Goal: Task Accomplishment & Management: Complete application form

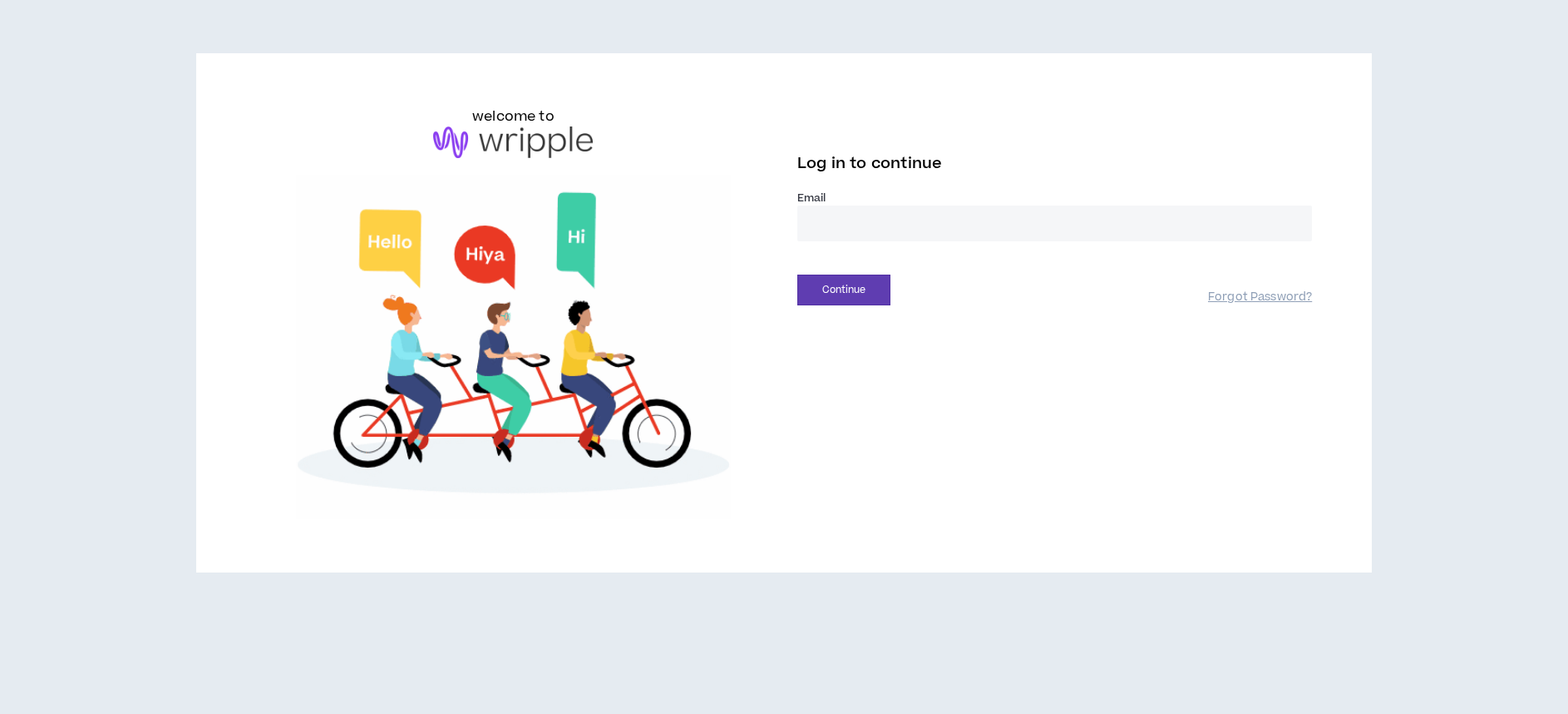
click at [825, 209] on input "email" at bounding box center [1054, 223] width 514 height 36
type input "**********"
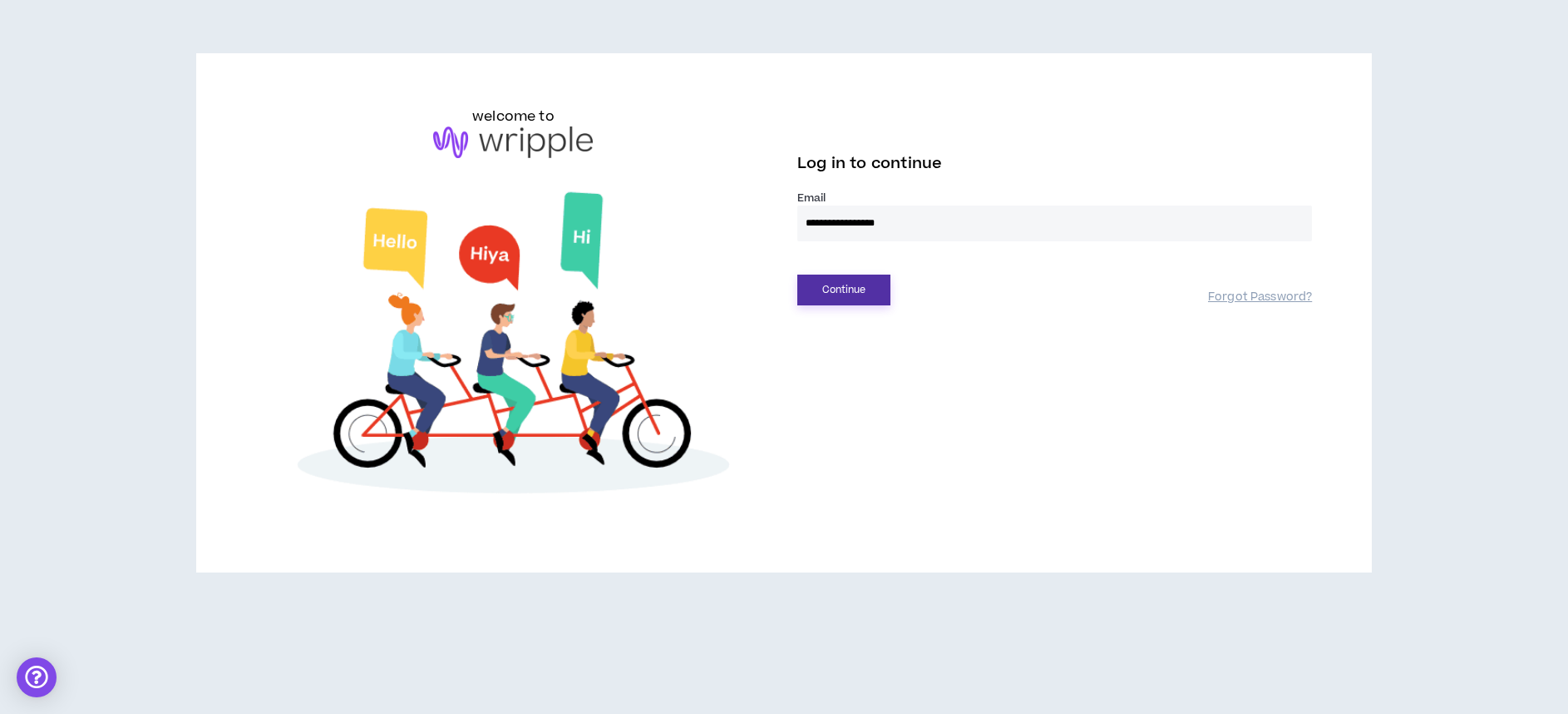
click at [859, 297] on button "Continue" at bounding box center [843, 289] width 94 height 31
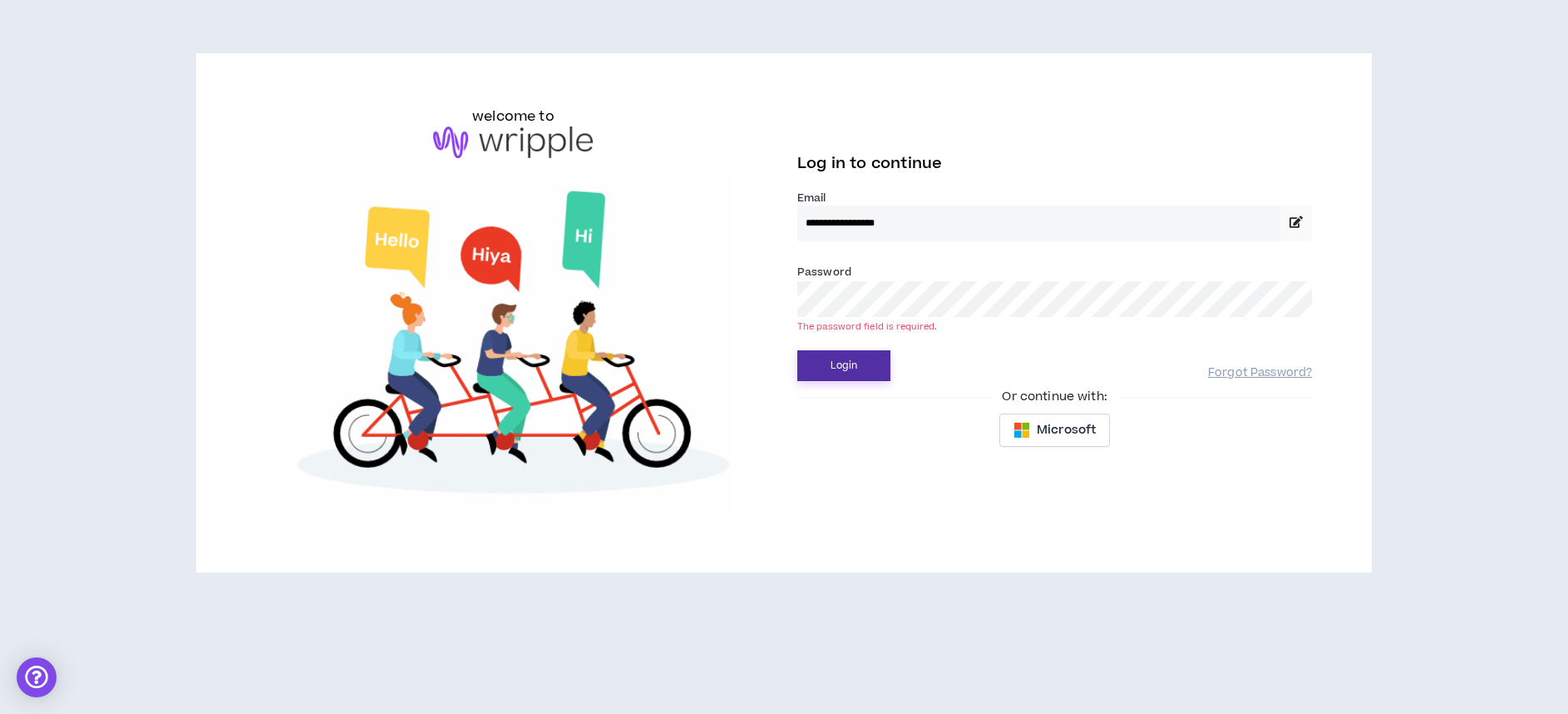
click at [853, 356] on button "Login" at bounding box center [843, 365] width 94 height 31
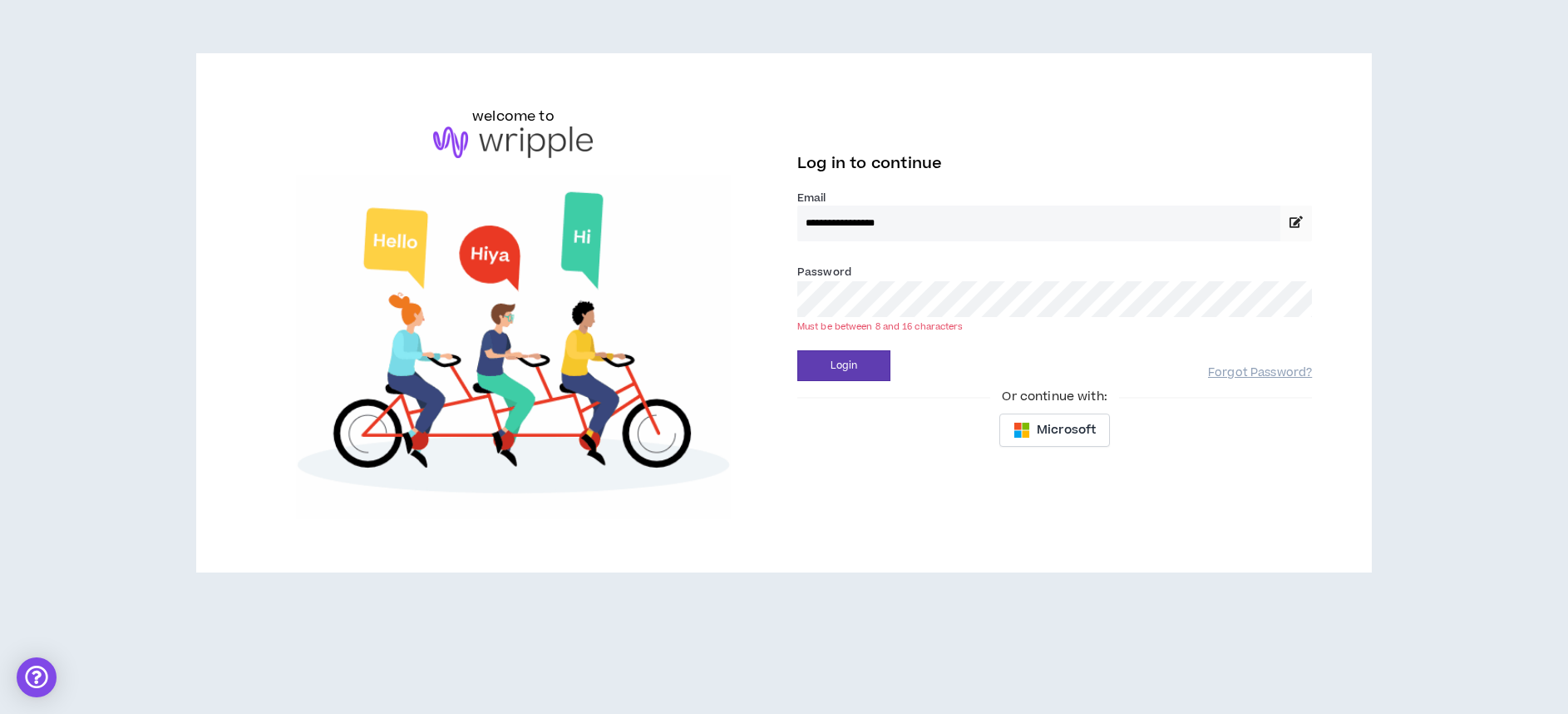
click at [797, 350] on button "Login" at bounding box center [843, 365] width 94 height 31
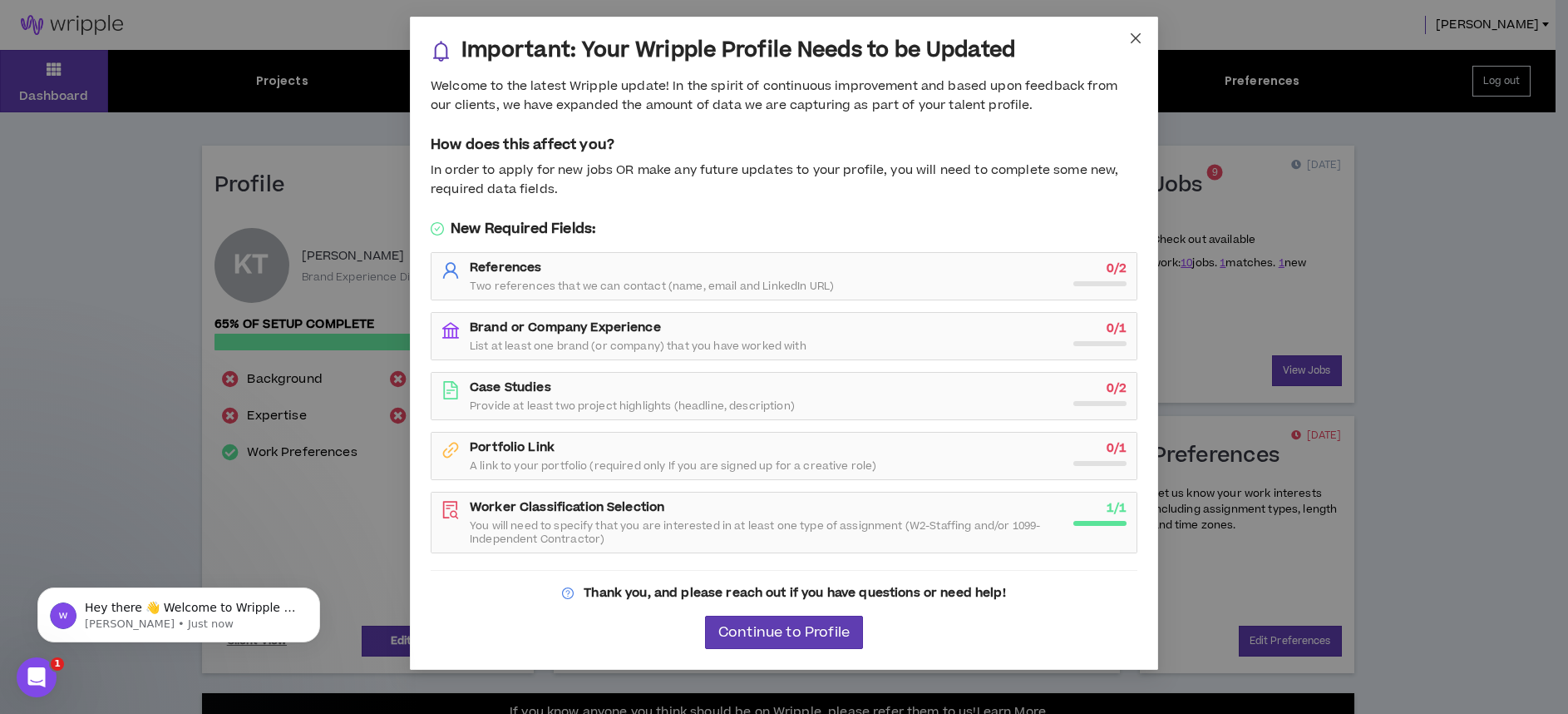
click at [1139, 39] on icon "close" at bounding box center [1135, 38] width 13 height 13
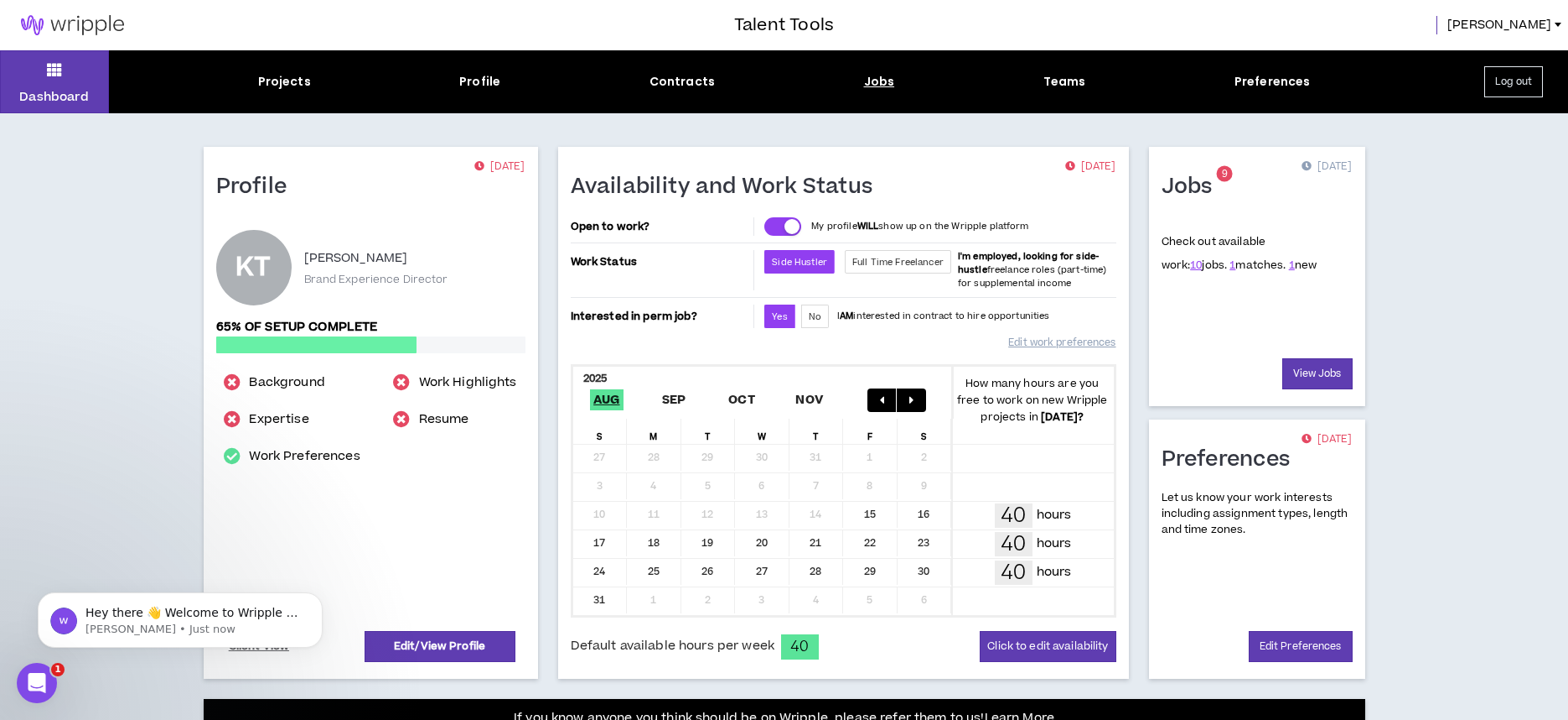
click at [875, 79] on div "Jobs" at bounding box center [880, 82] width 31 height 17
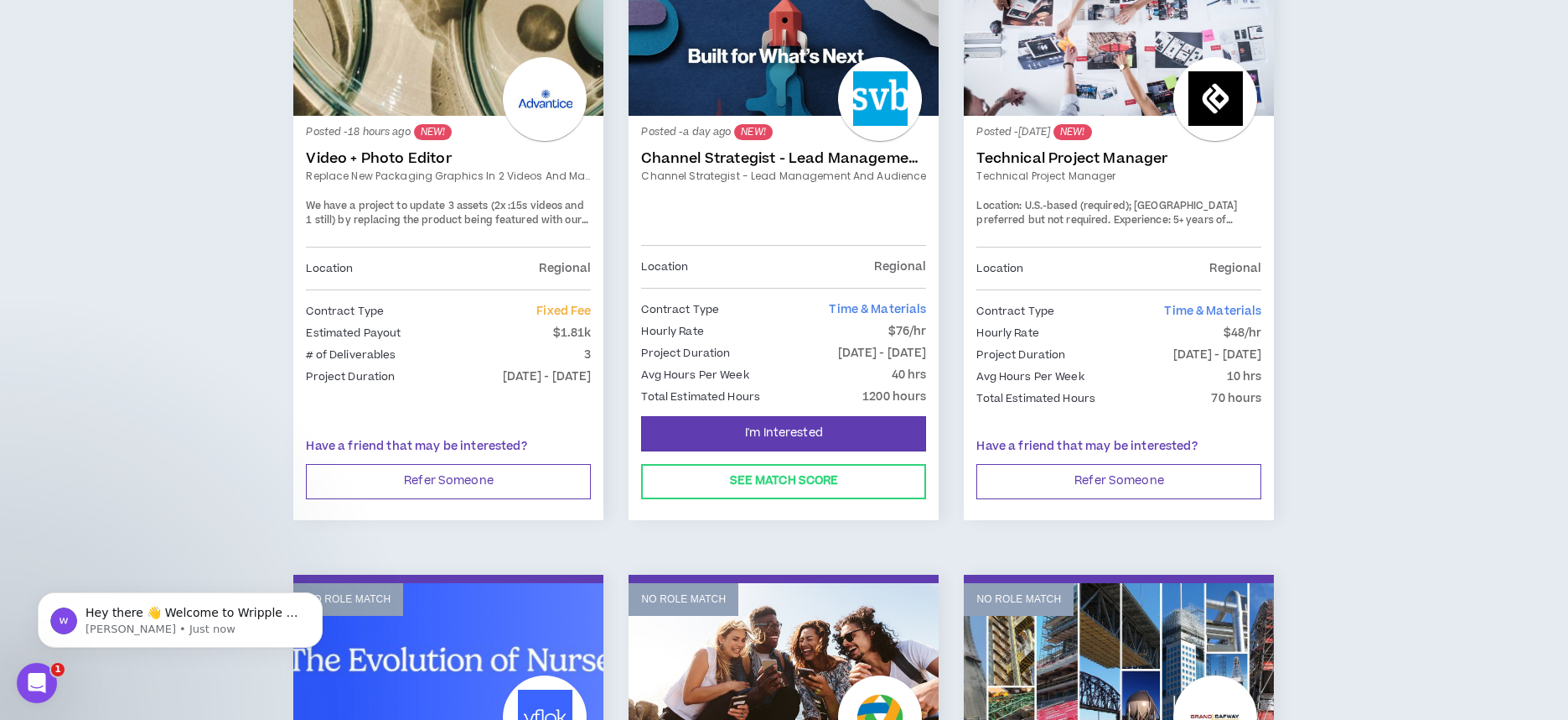
scroll to position [348, 0]
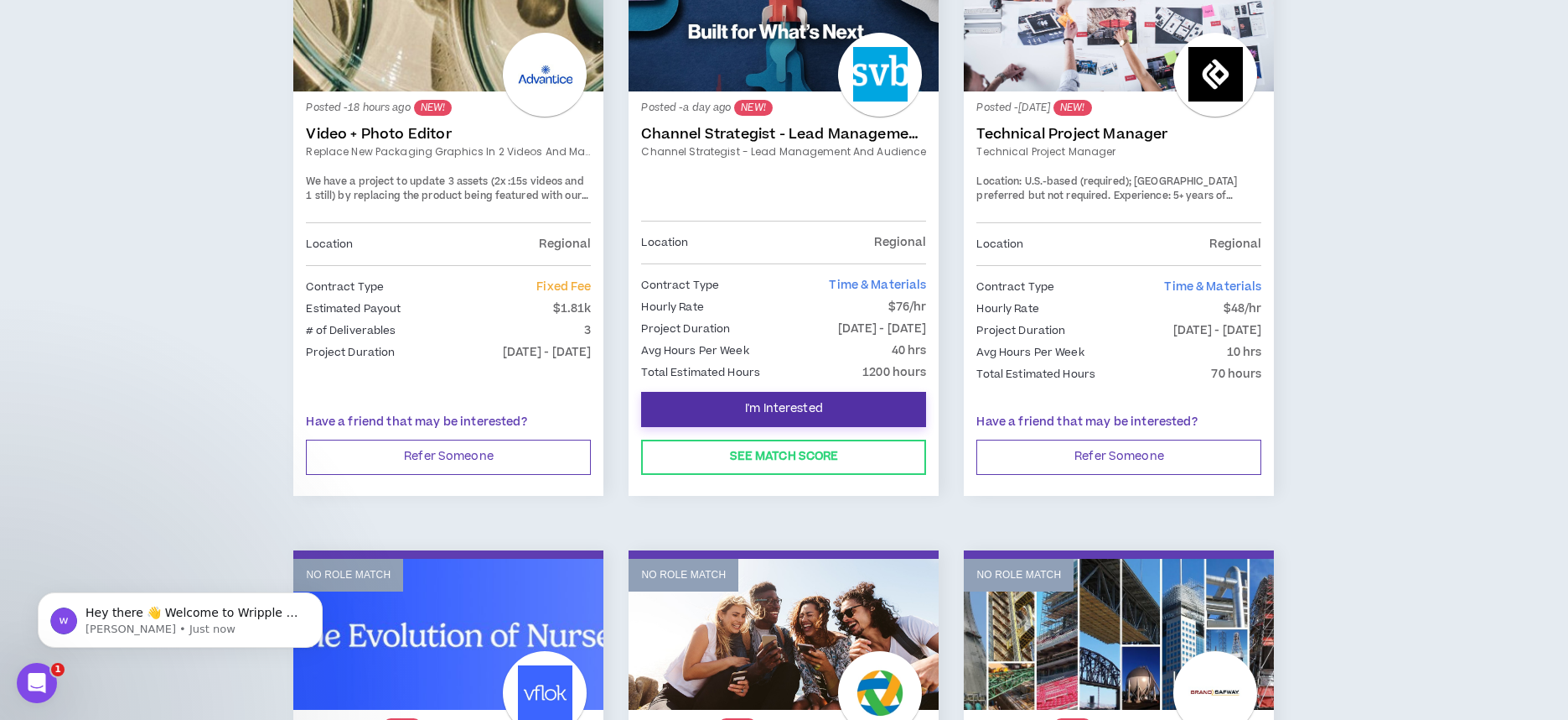
click at [769, 399] on button "I'm Interested" at bounding box center [784, 409] width 285 height 35
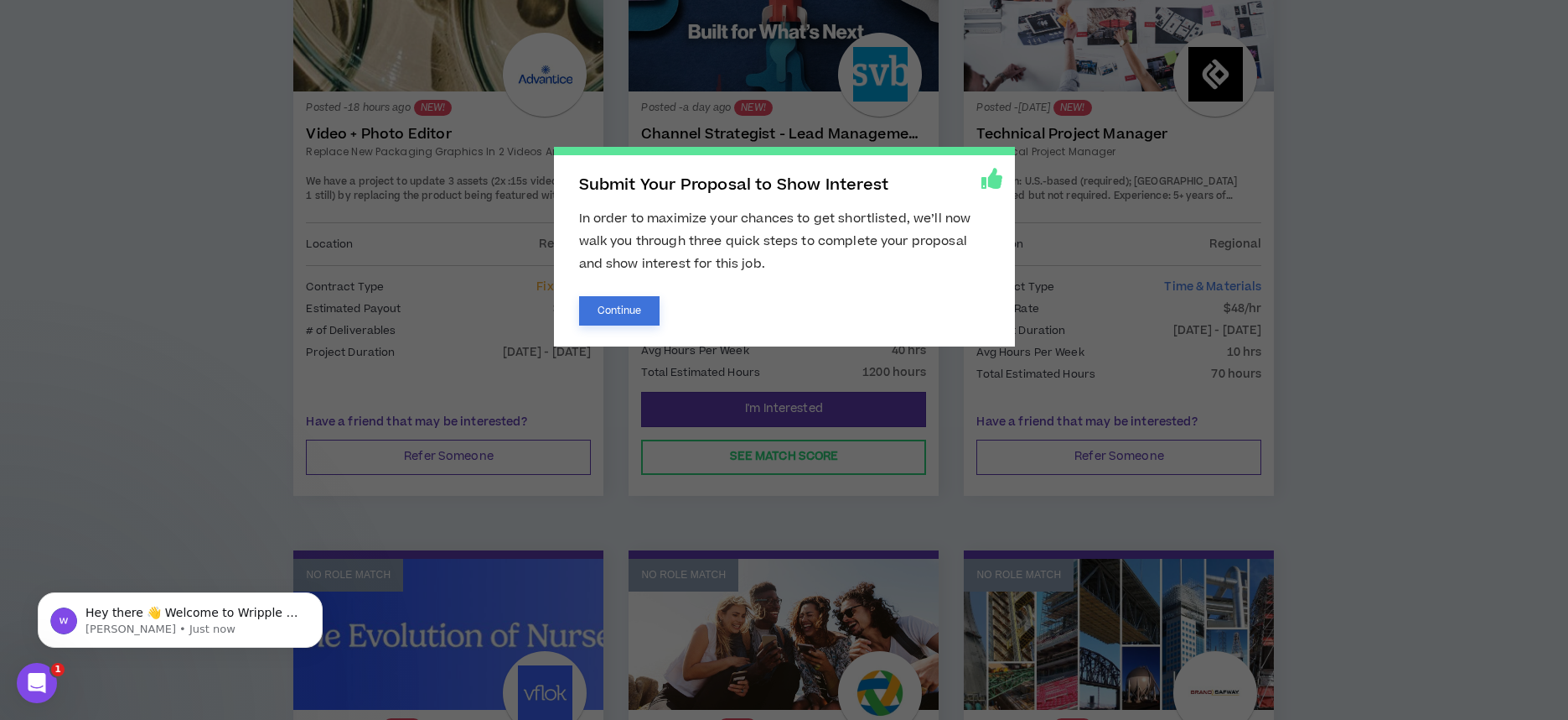
click at [625, 308] on button "Continue" at bounding box center [620, 310] width 81 height 30
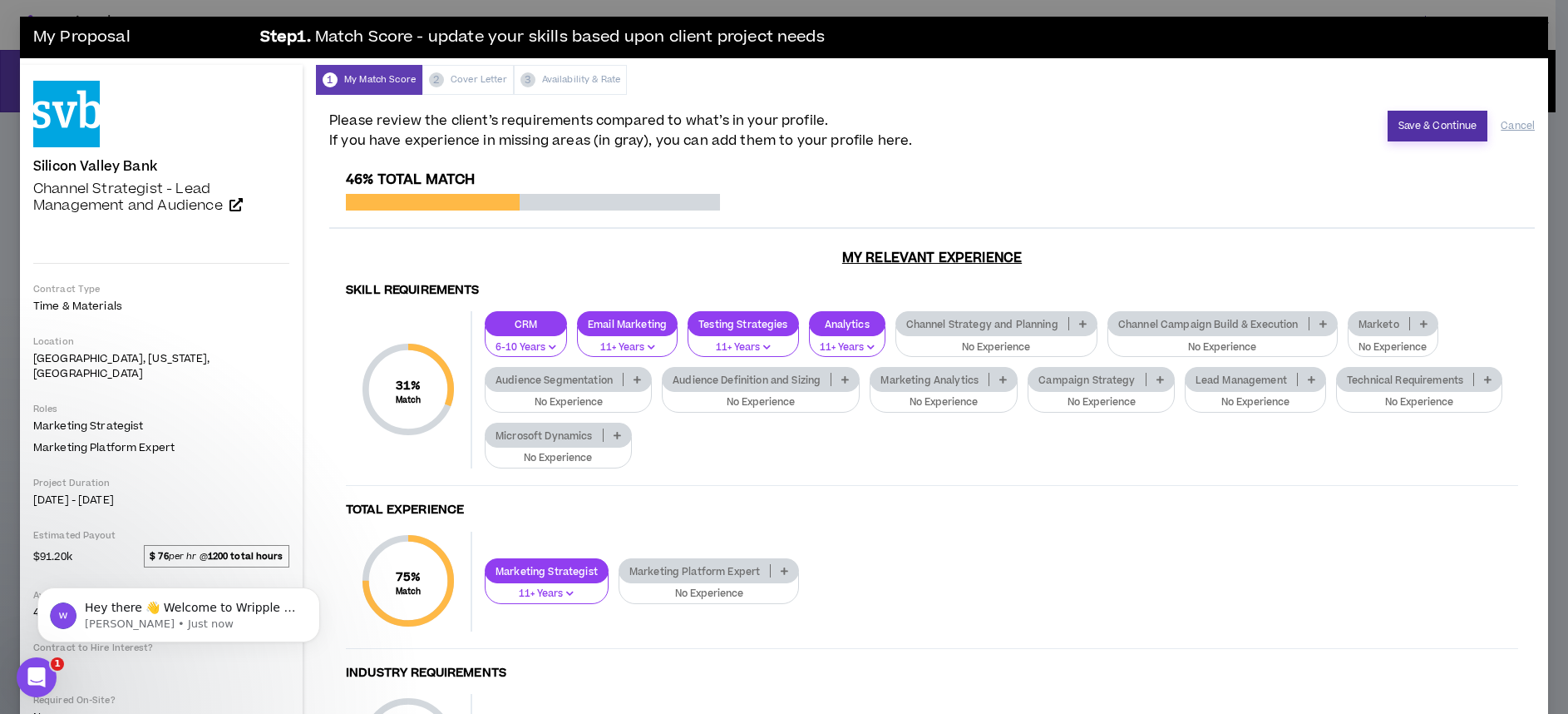
click at [1411, 135] on button "Save & Continue" at bounding box center [1438, 126] width 100 height 31
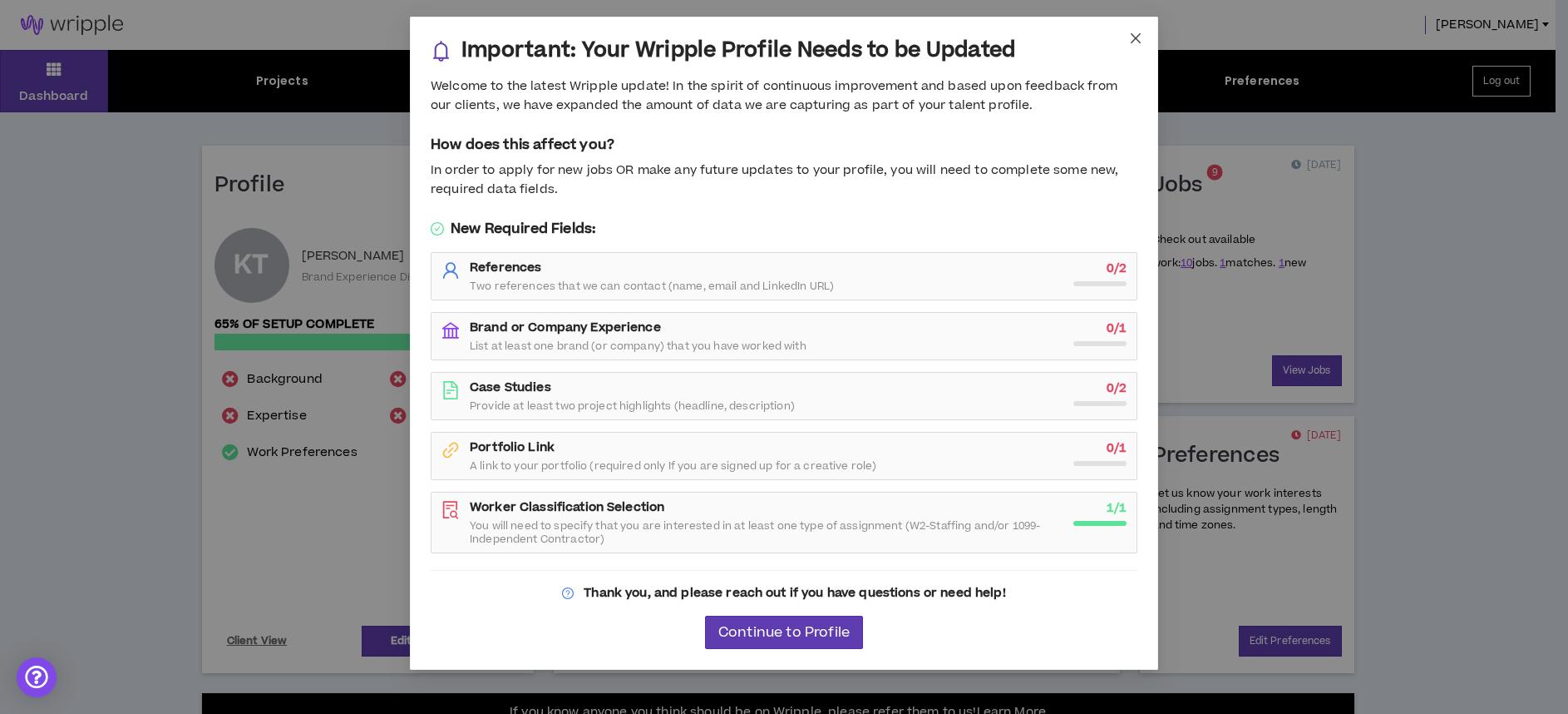
click at [1131, 37] on icon "close" at bounding box center [1135, 38] width 13 height 13
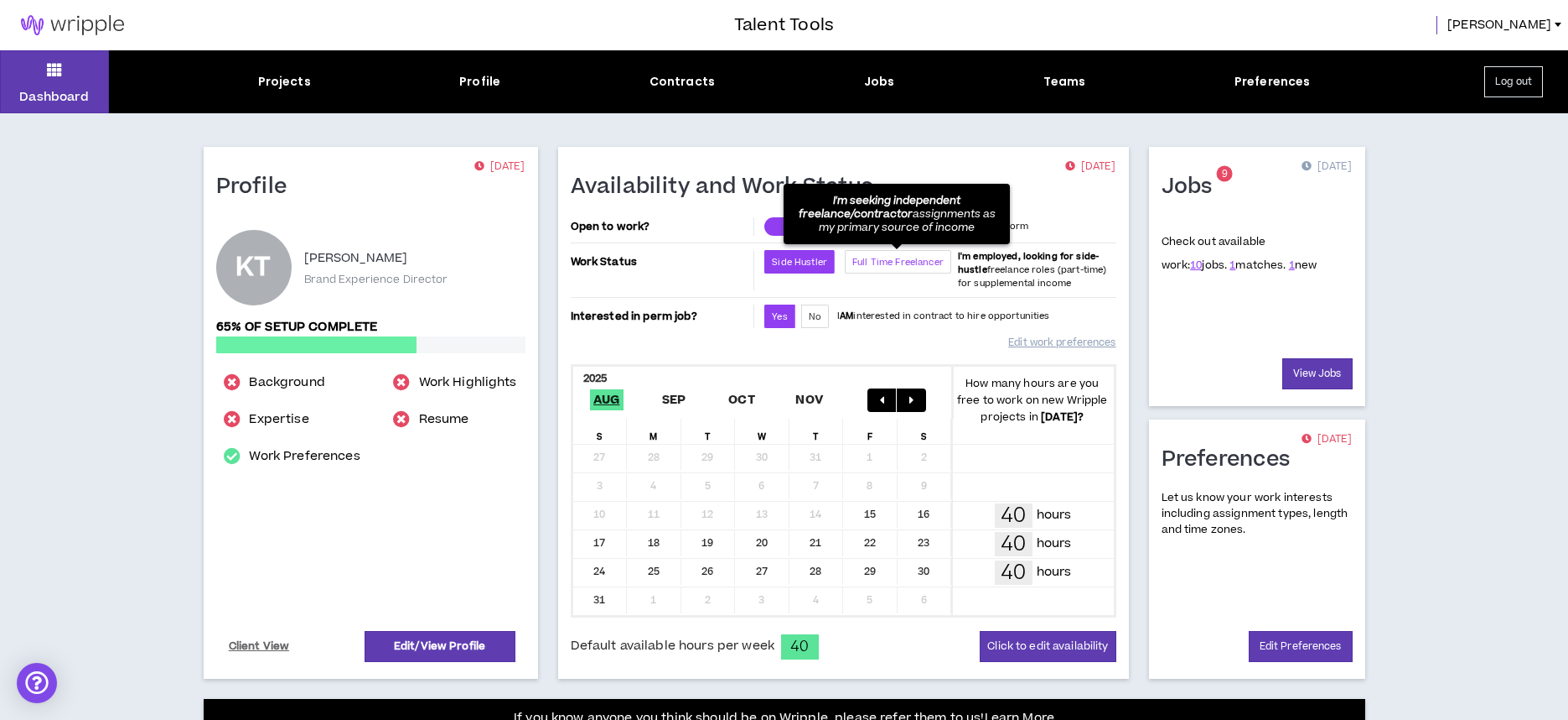
click at [892, 259] on span "Full Time Freelancer" at bounding box center [898, 261] width 92 height 12
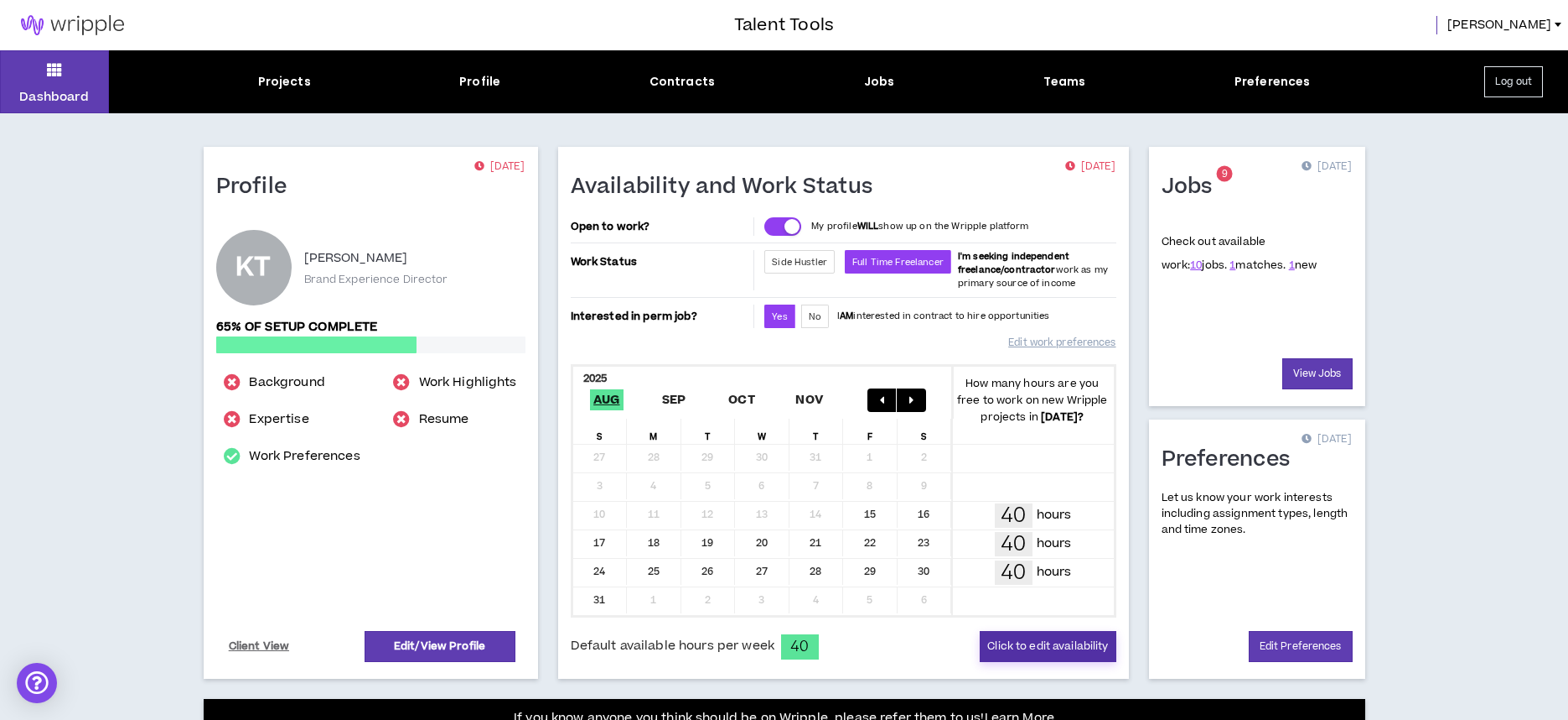
click at [1033, 642] on button "Click to edit availability" at bounding box center [1048, 646] width 135 height 31
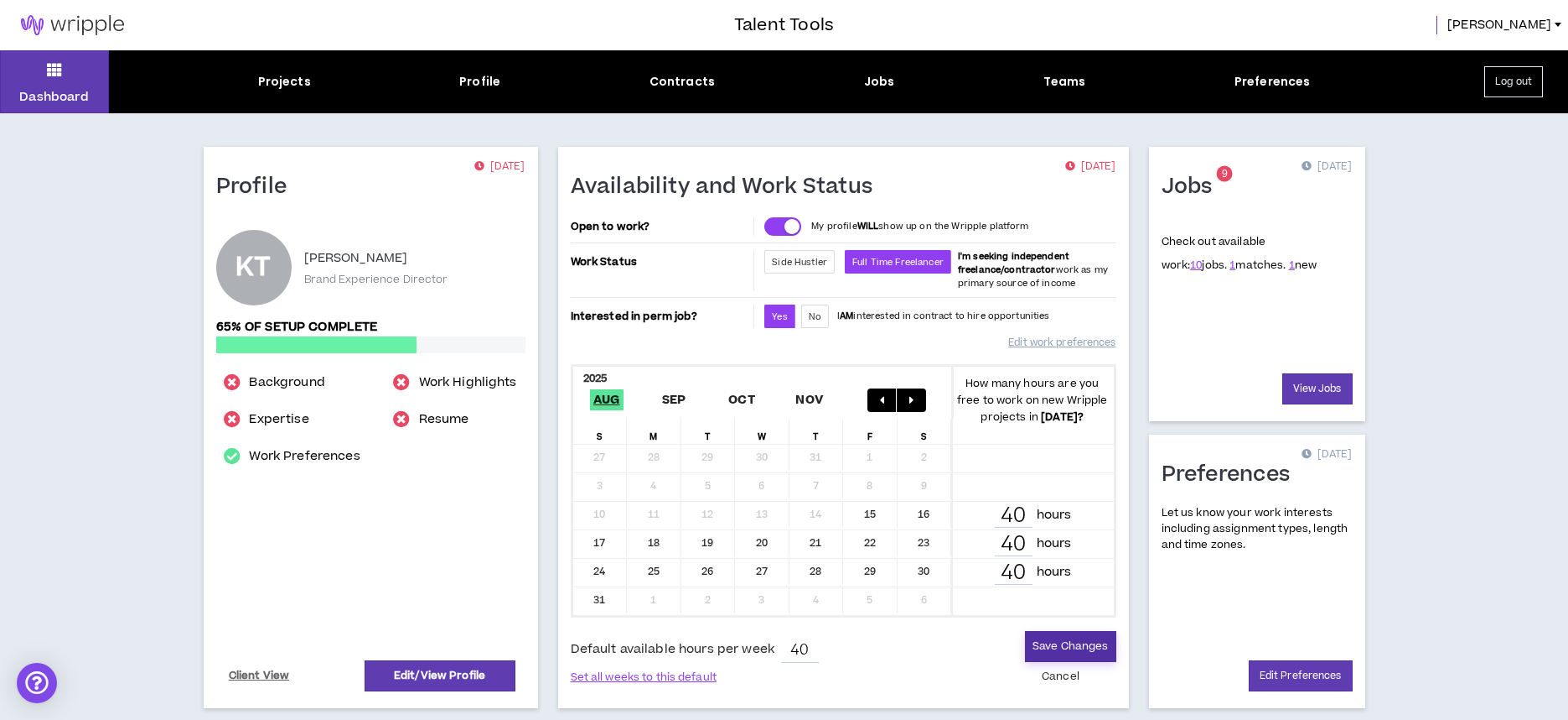
click at [1068, 643] on button "Save Changes" at bounding box center [1070, 646] width 91 height 31
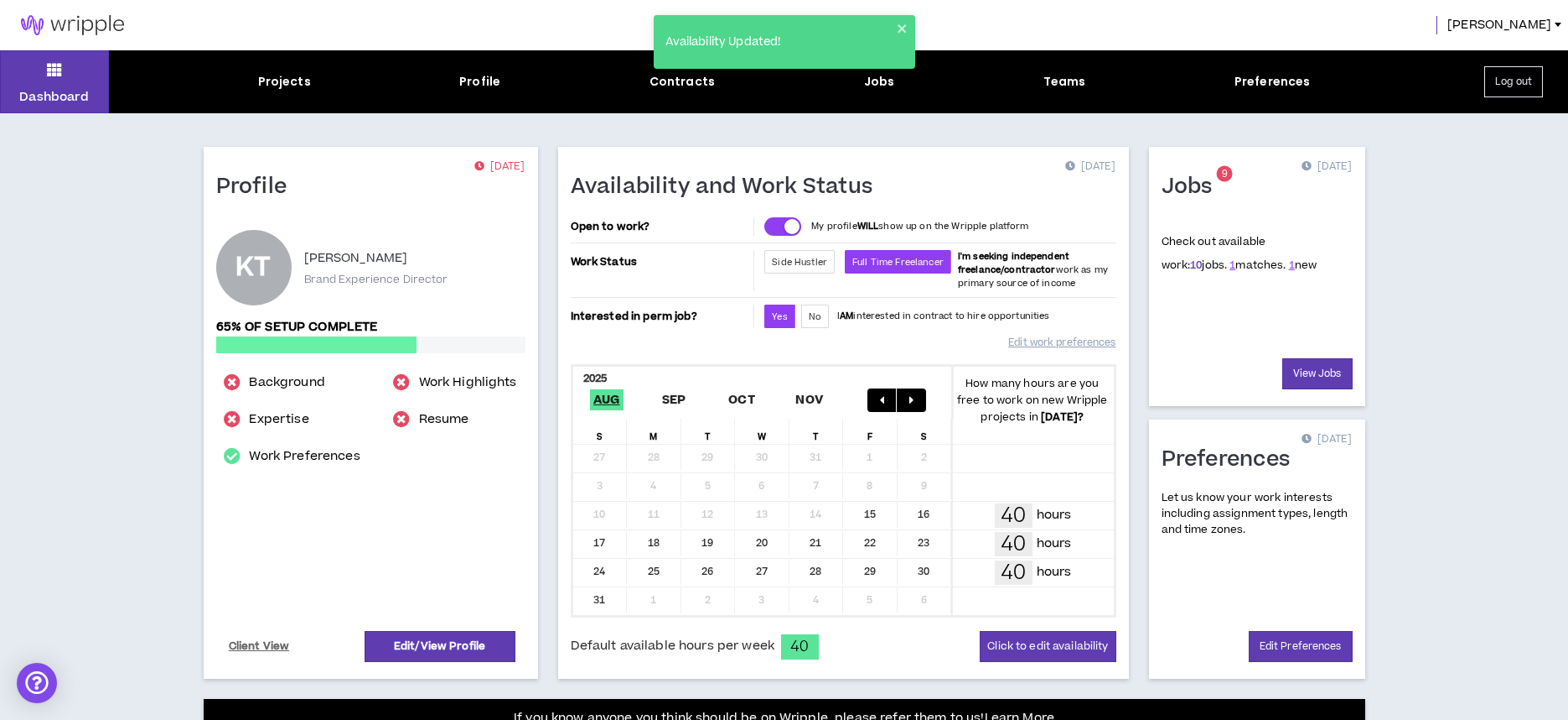
click at [1191, 267] on link "10" at bounding box center [1196, 265] width 11 height 15
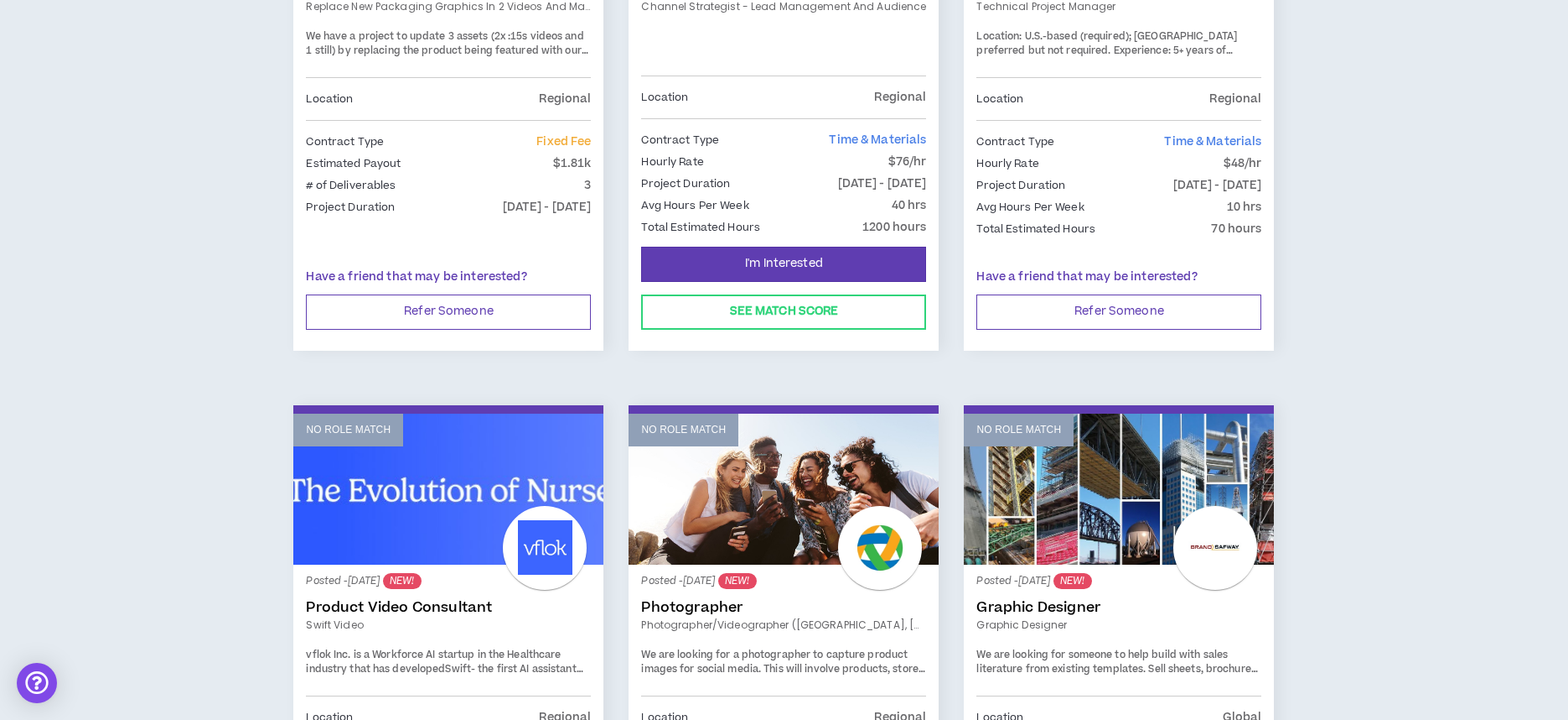
scroll to position [293, 0]
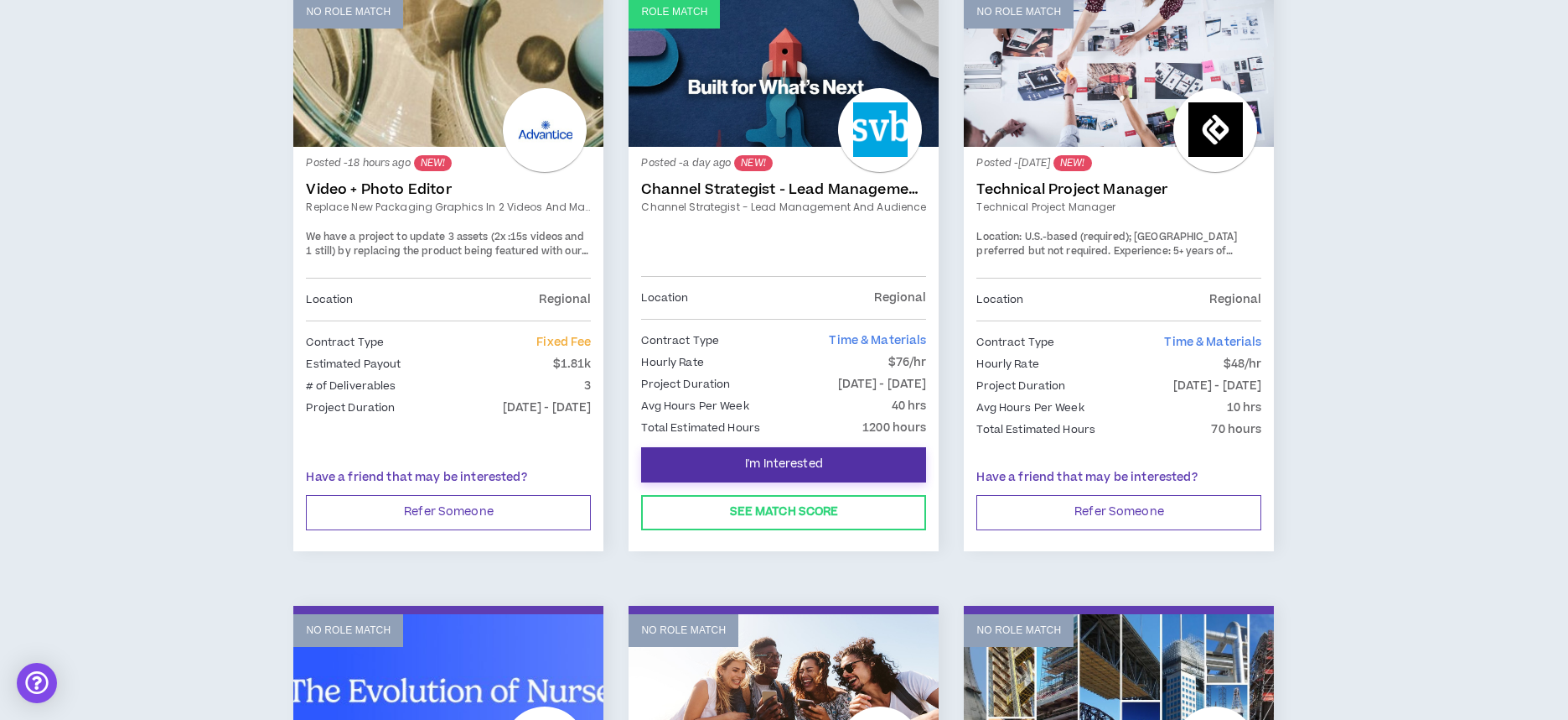
click at [832, 462] on button "I'm Interested" at bounding box center [784, 464] width 285 height 35
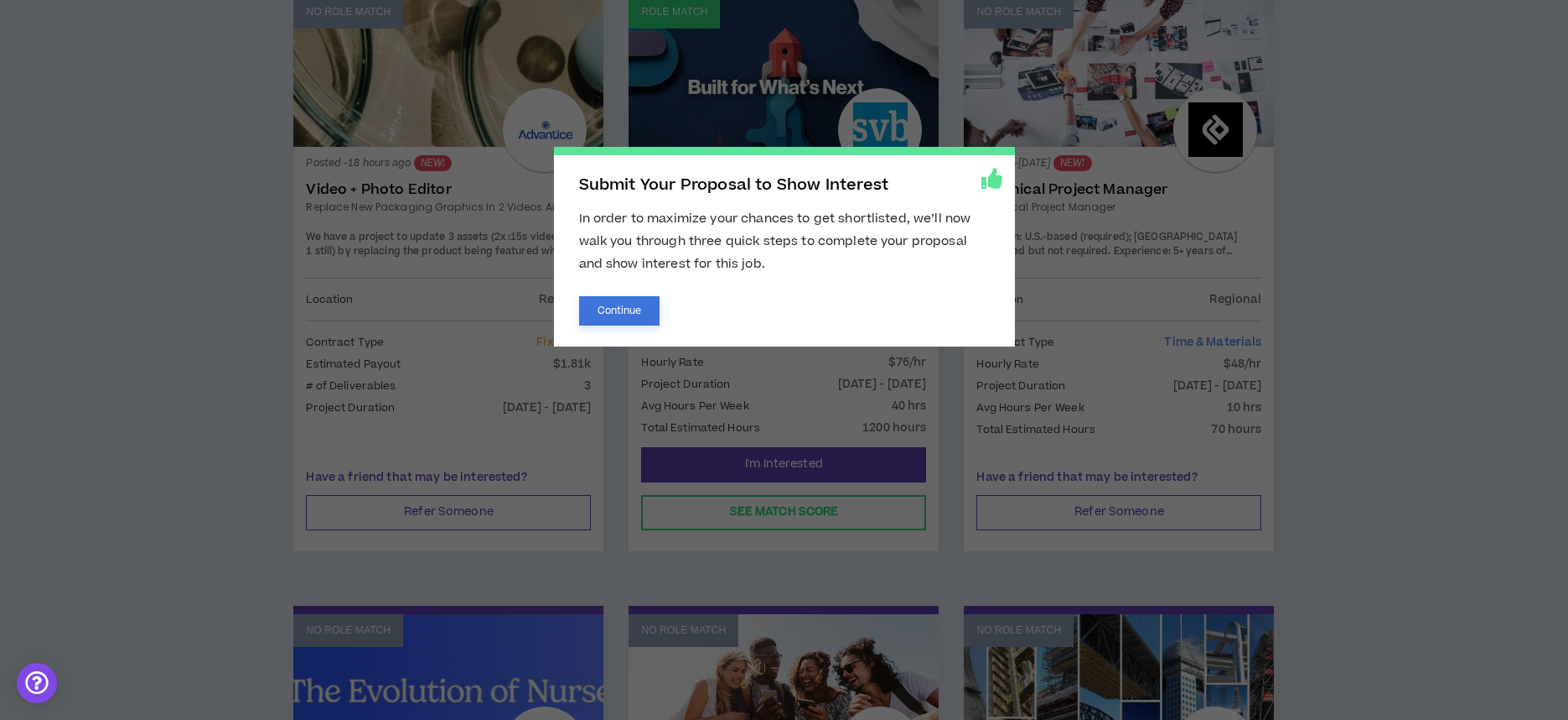
click at [643, 316] on button "Continue" at bounding box center [620, 310] width 81 height 30
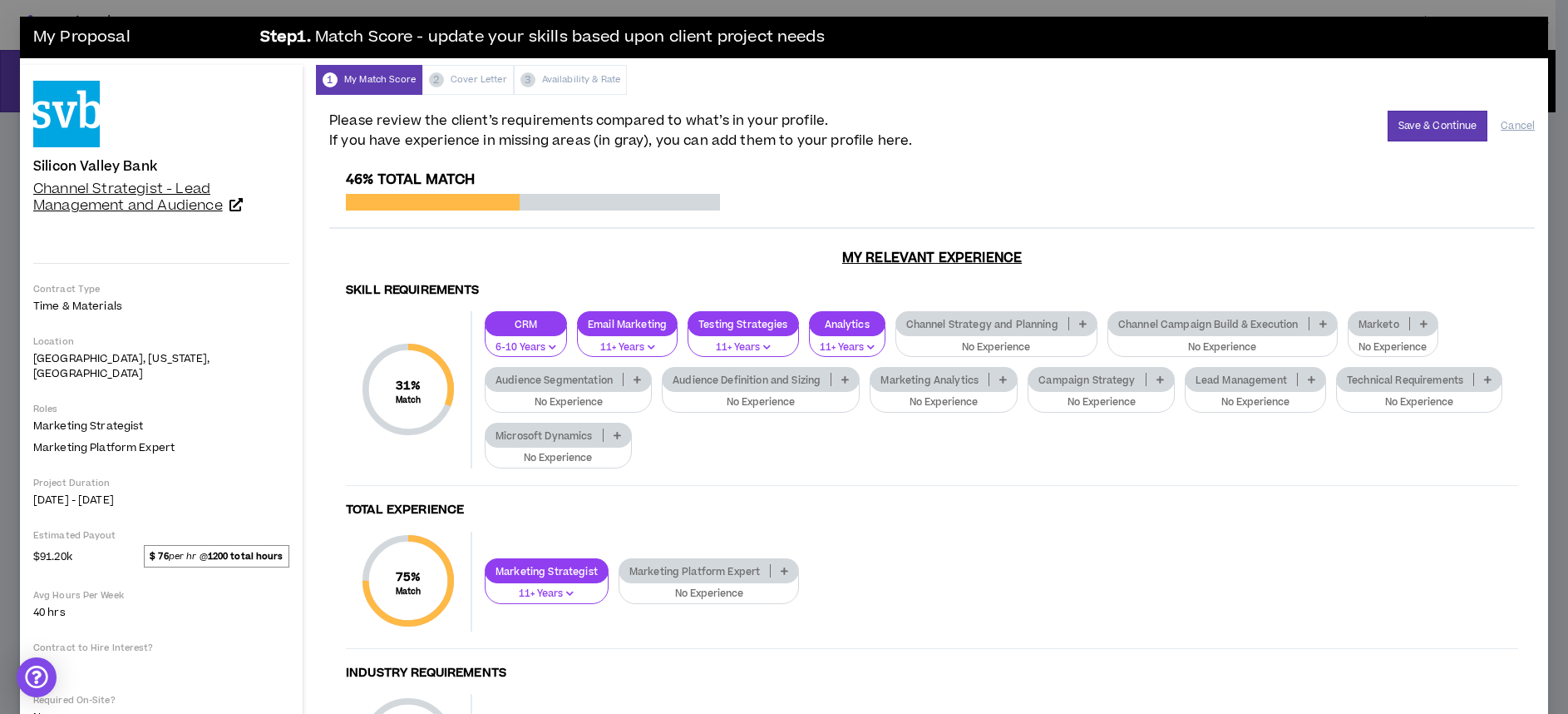
click at [233, 202] on icon at bounding box center [236, 204] width 13 height 13
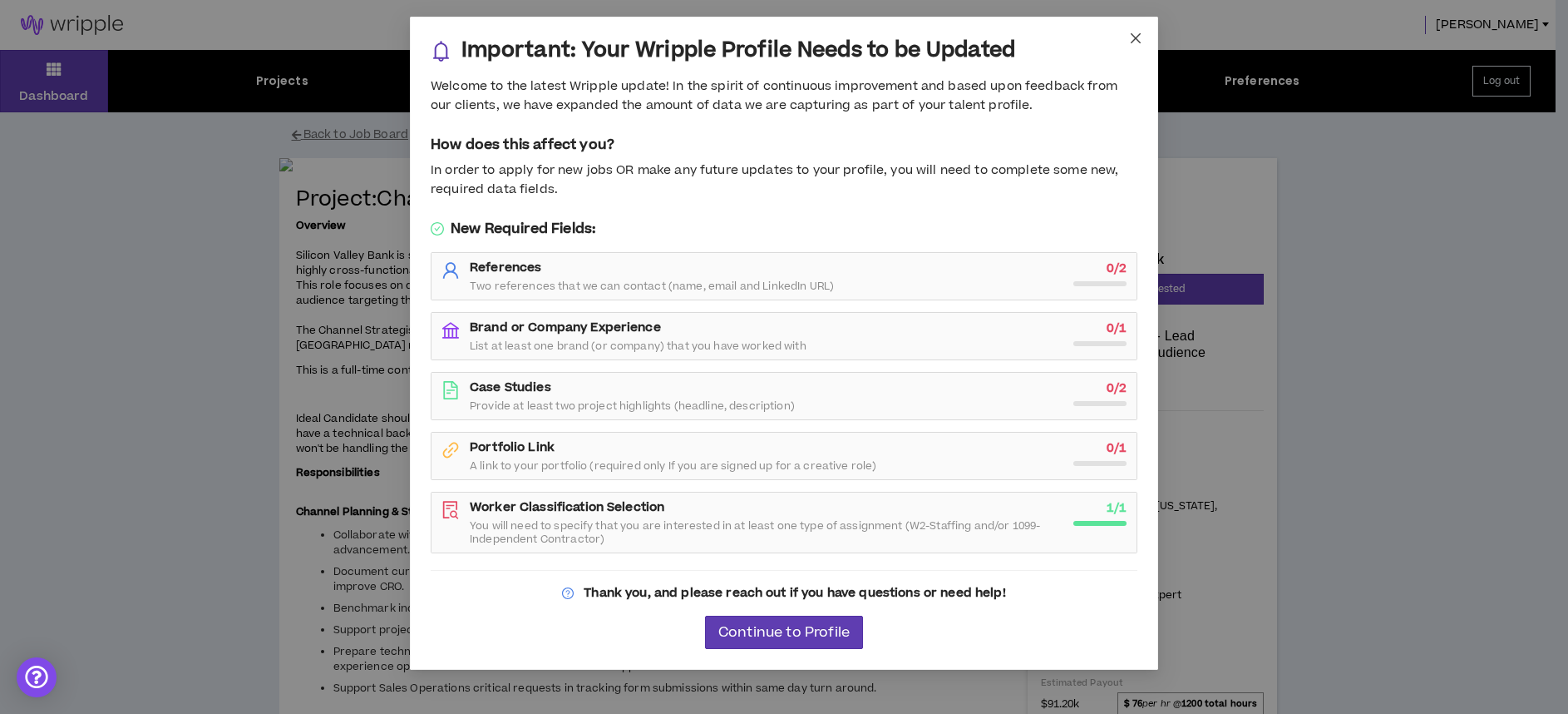
click at [1133, 40] on icon "close" at bounding box center [1135, 38] width 10 height 10
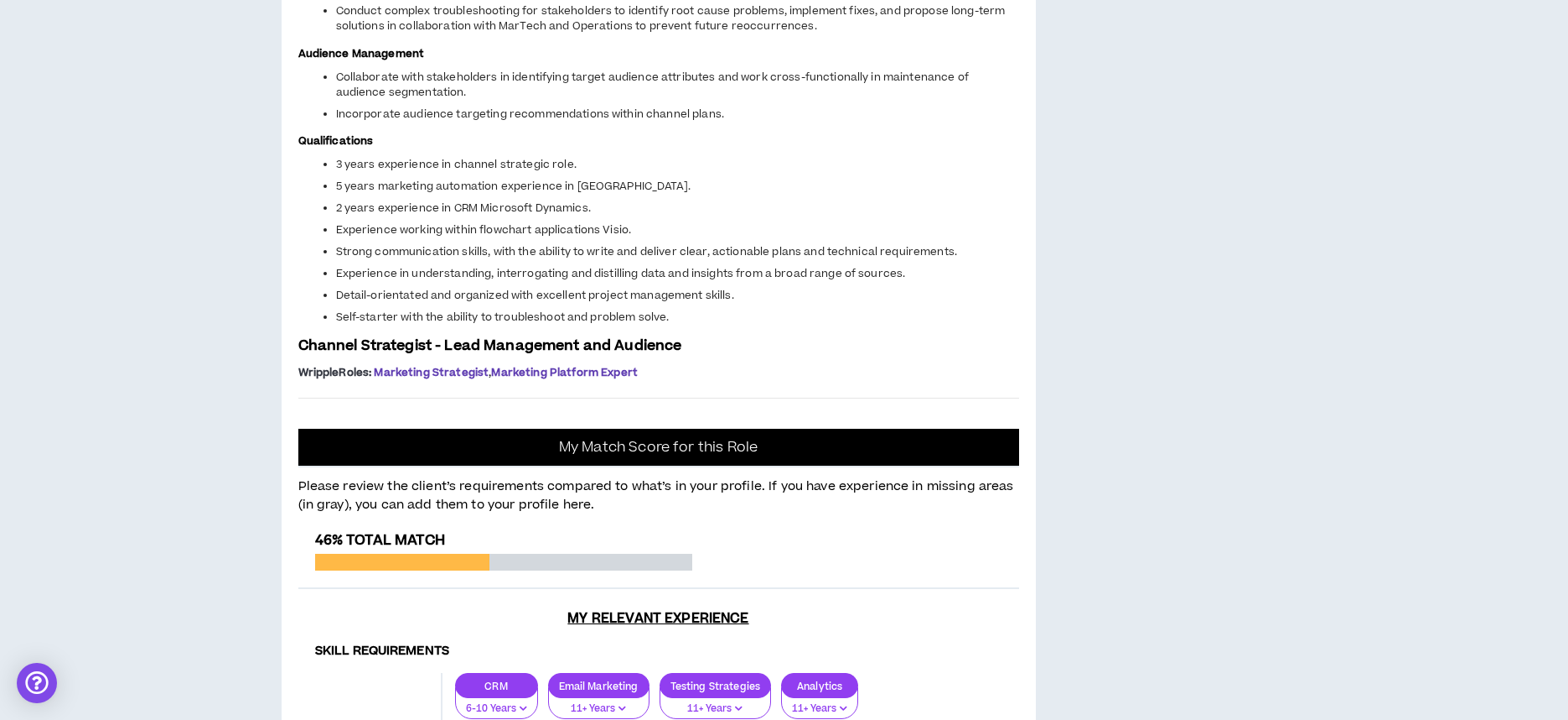
scroll to position [1350, 0]
